Goal: Information Seeking & Learning: Learn about a topic

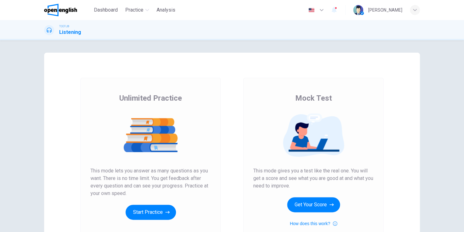
click at [157, 210] on button "Start Practice" at bounding box center [151, 212] width 50 height 15
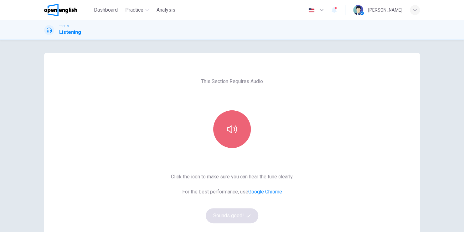
click at [236, 125] on button "button" at bounding box center [232, 129] width 38 height 38
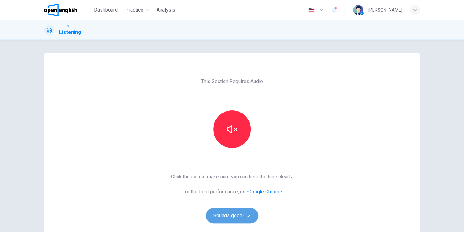
click at [241, 214] on button "Sounds good!" at bounding box center [232, 215] width 53 height 15
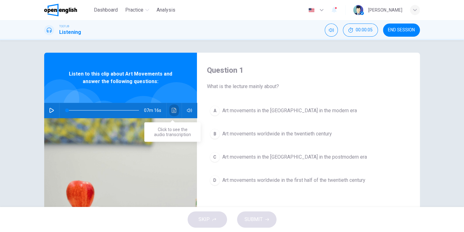
click at [172, 109] on icon "Click to see the audio transcription" at bounding box center [174, 110] width 5 height 5
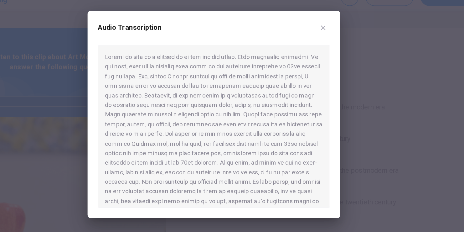
click at [210, 163] on div at bounding box center [232, 124] width 170 height 119
click at [279, 174] on div at bounding box center [232, 124] width 170 height 119
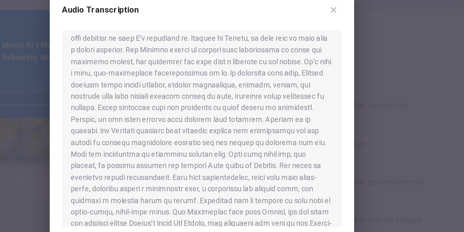
scroll to position [132, 0]
